Goal: Information Seeking & Learning: Learn about a topic

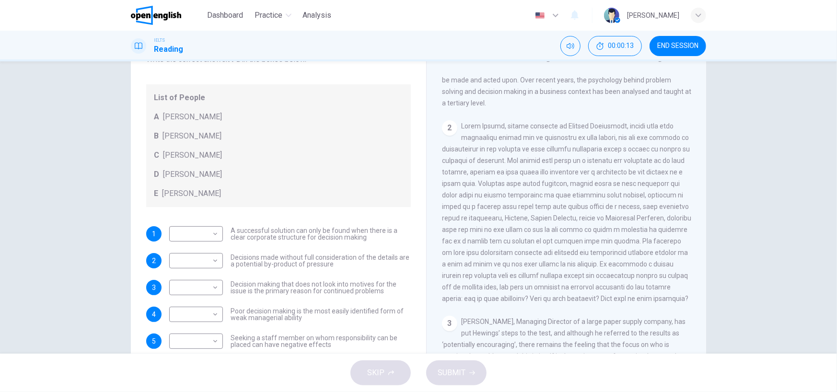
scroll to position [240, 0]
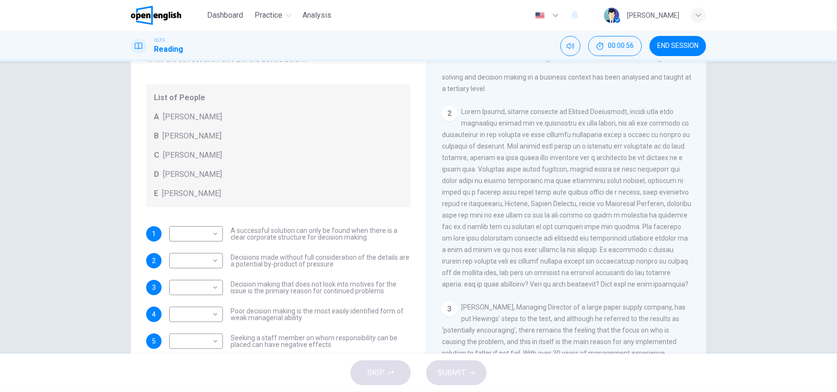
drag, startPoint x: 534, startPoint y: 212, endPoint x: 456, endPoint y: 115, distance: 124.4
click at [456, 115] on div "2" at bounding box center [566, 198] width 249 height 184
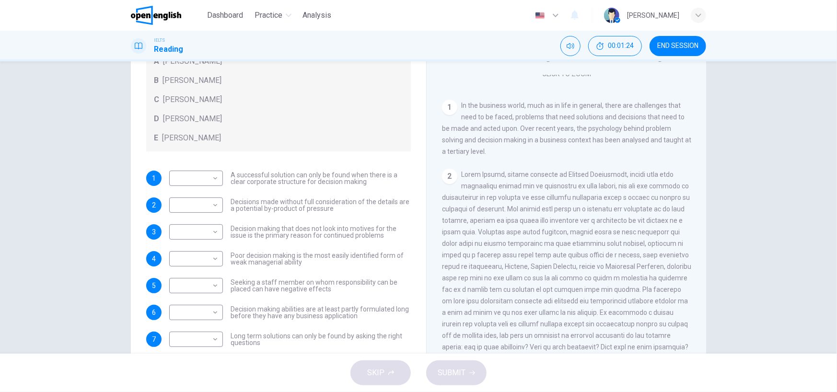
scroll to position [192, 0]
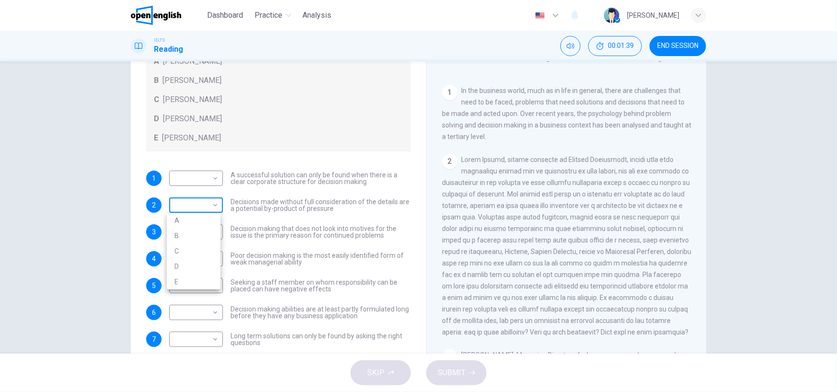
click at [210, 203] on body "This site uses cookies, as explained in our Privacy Policy . If you agree to th…" at bounding box center [418, 196] width 837 height 392
click at [191, 219] on li "A" at bounding box center [194, 220] width 54 height 15
type input "*"
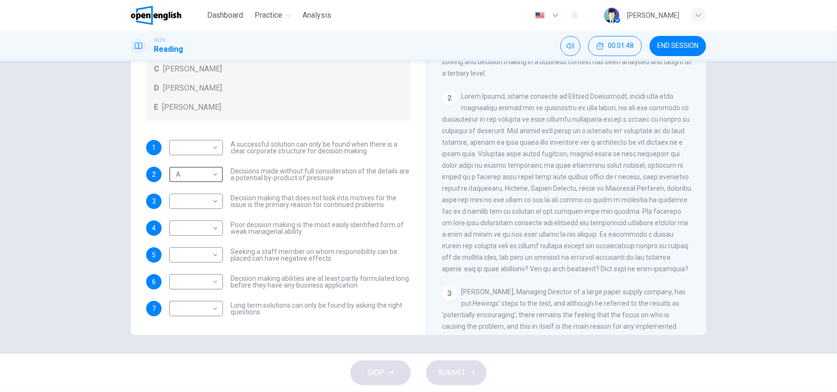
scroll to position [240, 0]
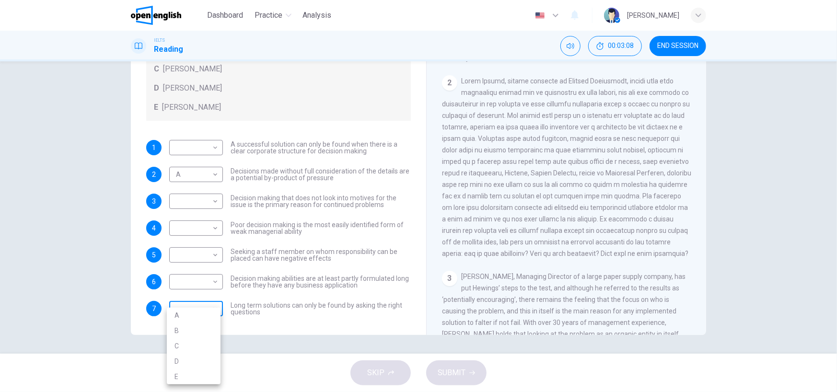
click at [211, 310] on body "This site uses cookies, as explained in our Privacy Policy . If you agree to th…" at bounding box center [418, 196] width 837 height 392
click at [201, 329] on li "B" at bounding box center [194, 330] width 54 height 15
type input "*"
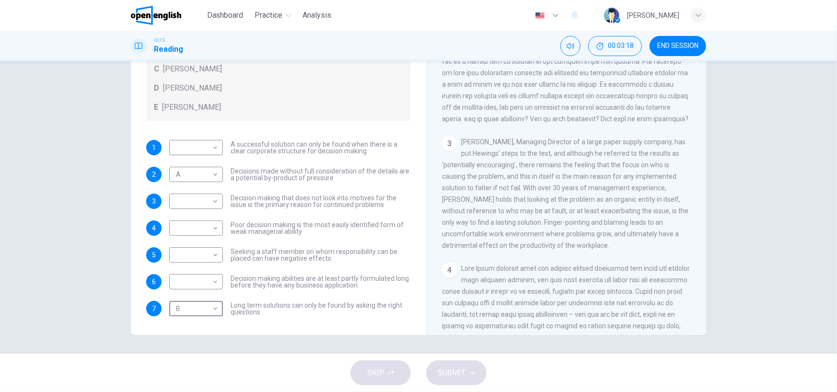
scroll to position [384, 0]
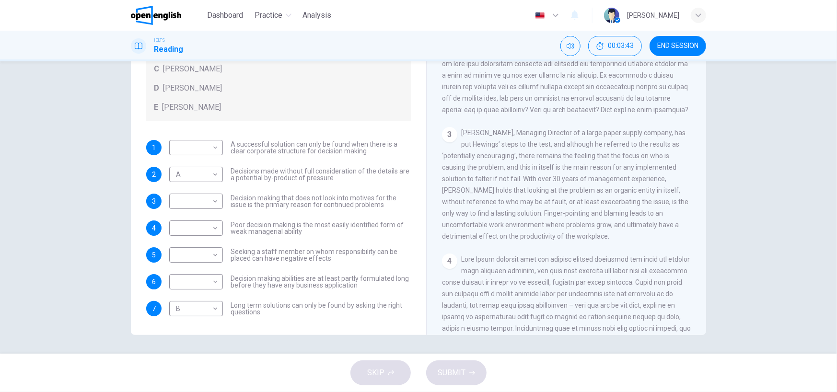
drag, startPoint x: 486, startPoint y: 239, endPoint x: 531, endPoint y: 265, distance: 52.0
click at [531, 242] on div "3 [PERSON_NAME], Managing Director of a large paper supply company, has put Hew…" at bounding box center [566, 184] width 249 height 115
click at [215, 203] on body "This site uses cookies, as explained in our Privacy Policy . If you agree to th…" at bounding box center [418, 196] width 837 height 392
click at [190, 233] on li "B" at bounding box center [194, 231] width 54 height 15
type input "*"
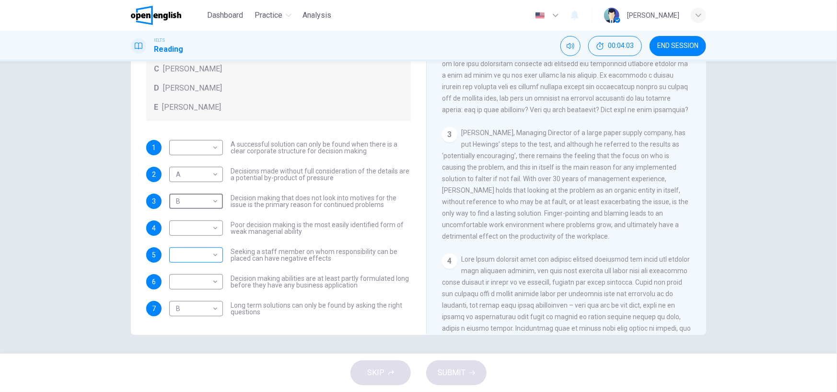
click at [201, 260] on body "This site uses cookies, as explained in our Privacy Policy . If you agree to th…" at bounding box center [418, 196] width 837 height 392
click at [190, 300] on li "C" at bounding box center [194, 300] width 54 height 15
type input "*"
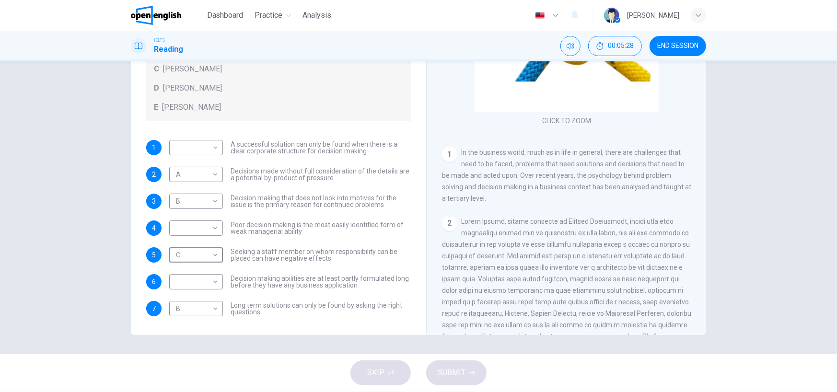
scroll to position [240, 0]
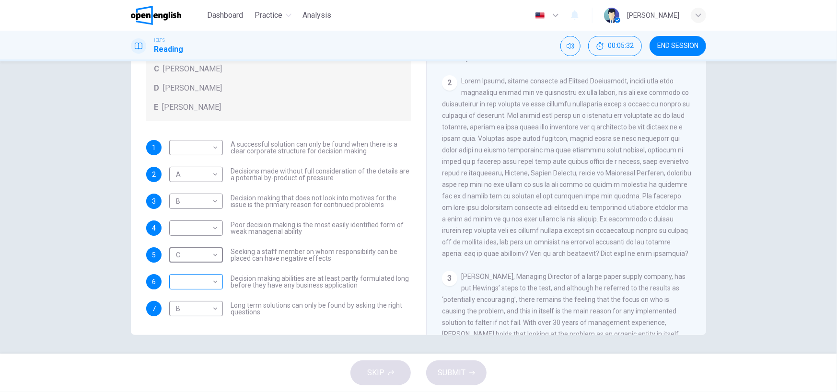
click at [215, 287] on body "This site uses cookies, as explained in our Privacy Policy . If you agree to th…" at bounding box center [418, 196] width 837 height 392
click at [191, 293] on li "A" at bounding box center [194, 296] width 54 height 15
type input "*"
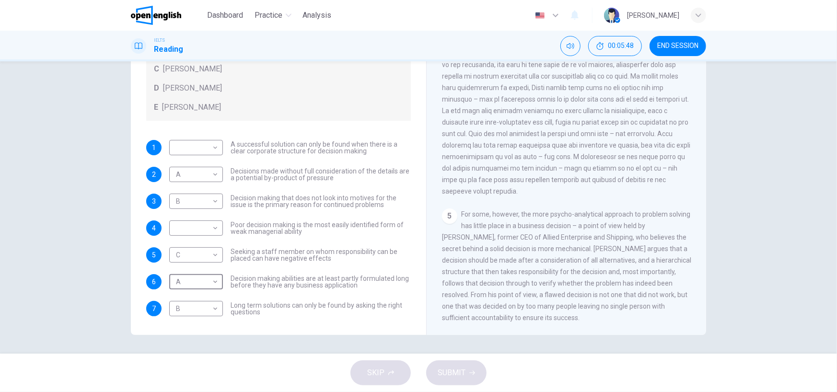
scroll to position [697, 0]
click at [192, 149] on body "This site uses cookies, as explained in our Privacy Policy . If you agree to th…" at bounding box center [418, 196] width 837 height 392
click at [188, 225] on li "E" at bounding box center [194, 223] width 54 height 15
type input "*"
click at [190, 233] on body "This site uses cookies, as explained in our Privacy Policy . If you agree to th…" at bounding box center [418, 196] width 837 height 392
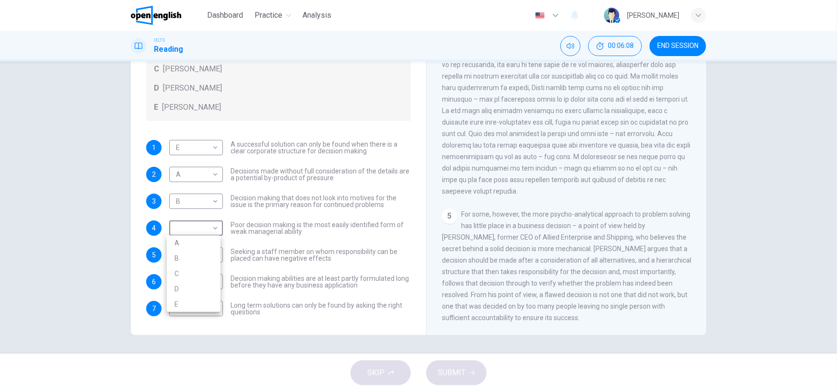
click at [189, 299] on li "E" at bounding box center [194, 304] width 54 height 15
type input "*"
click at [473, 383] on button "SUBMIT" at bounding box center [456, 373] width 60 height 25
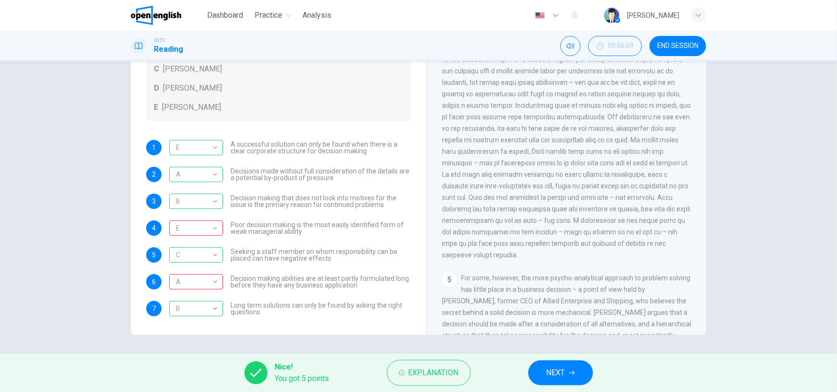
scroll to position [601, 0]
